Goal: Find specific page/section: Find specific page/section

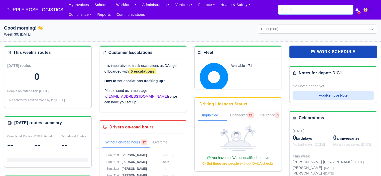
click at [303, 9] on input "search" at bounding box center [315, 10] width 75 height 10
type input "prince os"
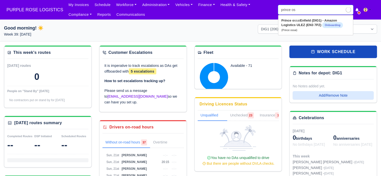
type input "prince [PERSON_NAME]"
click at [309, 24] on strong "Enfield (DIG1) - Amazon Logistics ULEZ (EN3 7PZ)" at bounding box center [309, 23] width 56 height 8
type input "Prince ossai"
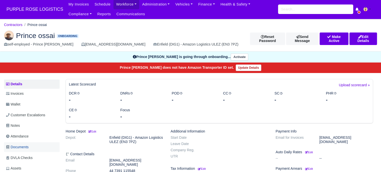
click at [23, 145] on span "Documents" at bounding box center [17, 147] width 23 height 6
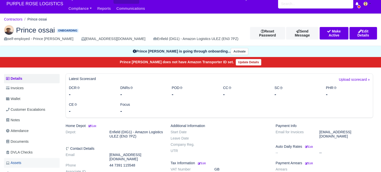
scroll to position [25, 0]
